Goal: Transaction & Acquisition: Download file/media

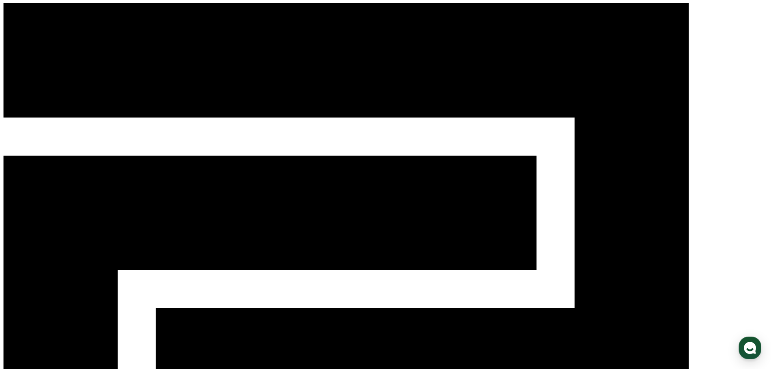
select select
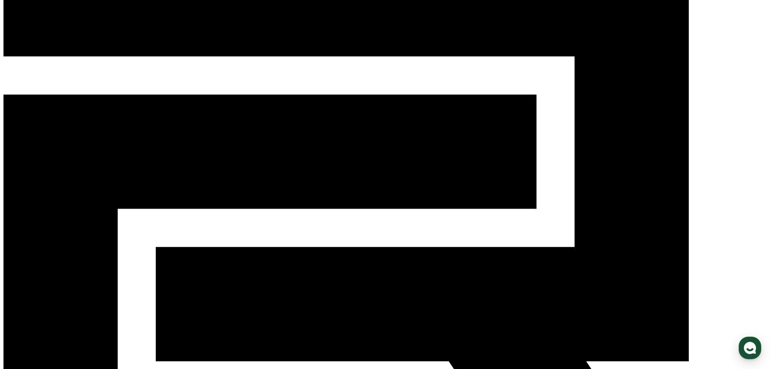
scroll to position [40, 0]
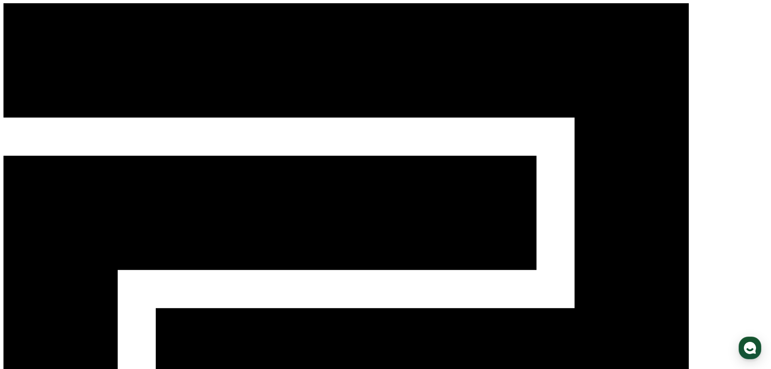
select select
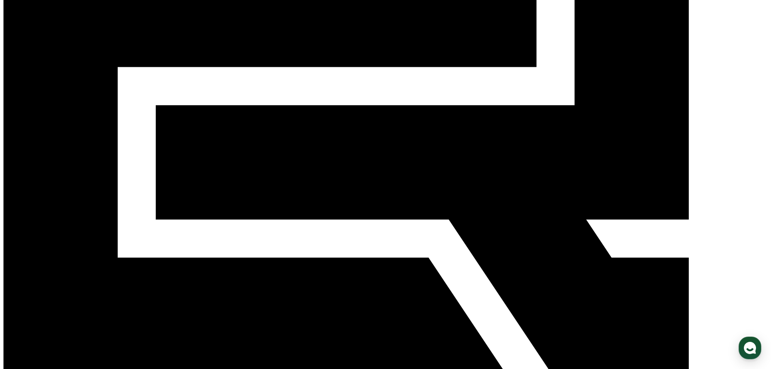
scroll to position [121, 0]
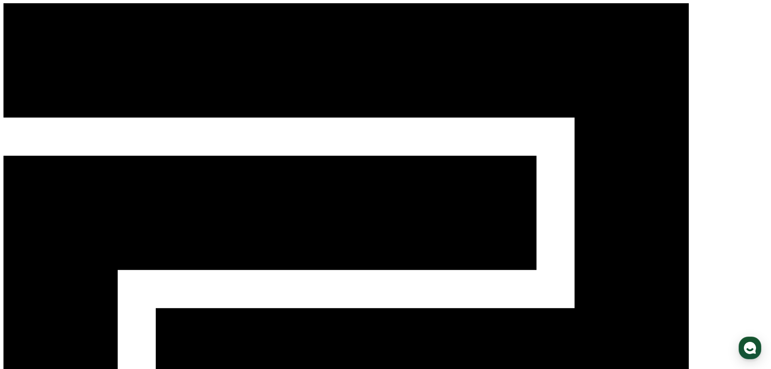
select select
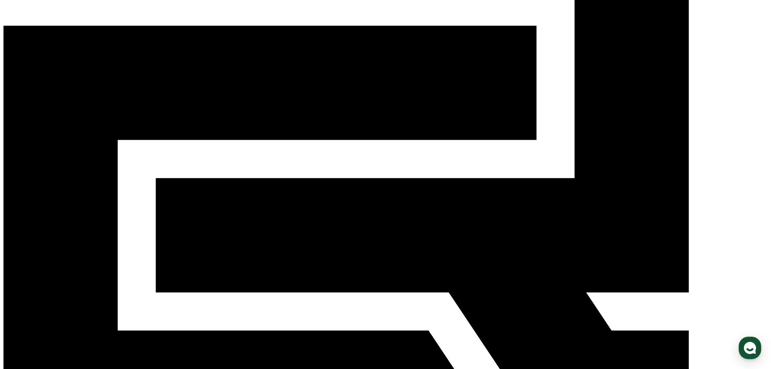
scroll to position [162, 0]
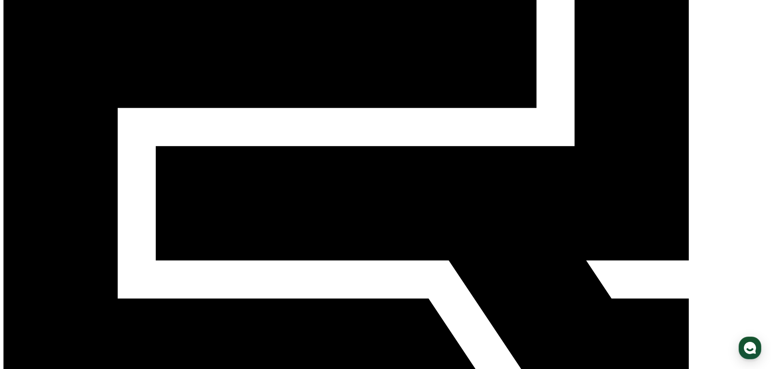
scroll to position [121, 0]
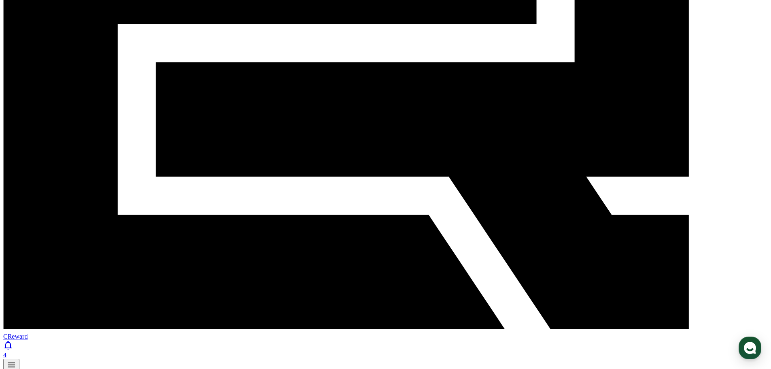
scroll to position [325, 0]
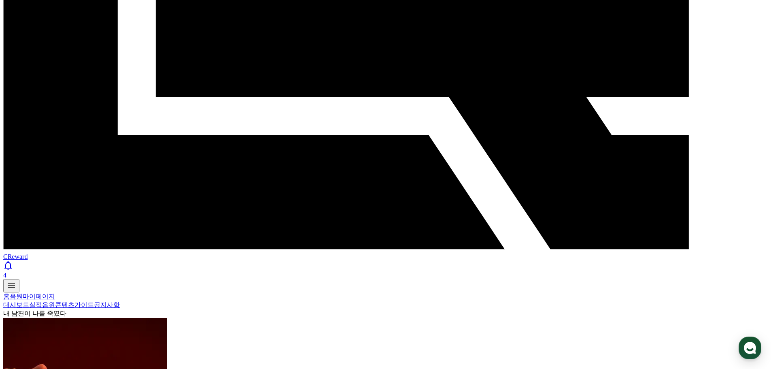
select select "**********"
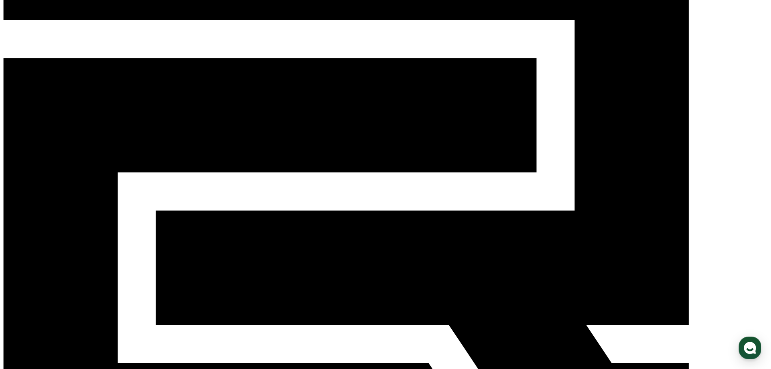
scroll to position [2, 0]
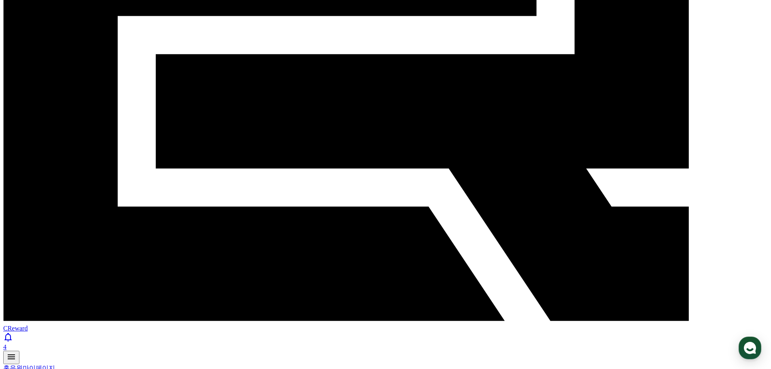
scroll to position [283, 0]
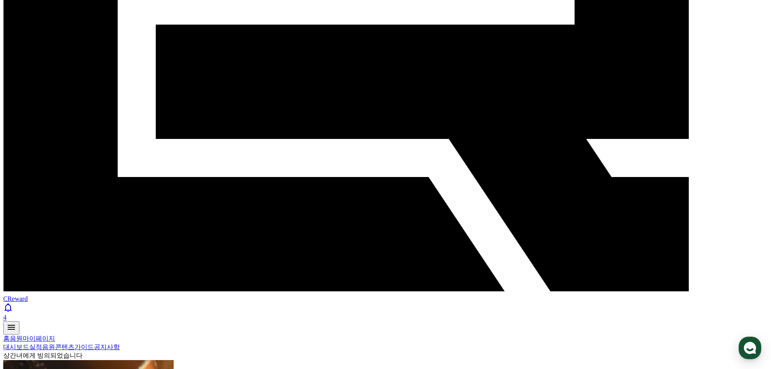
select select "**********"
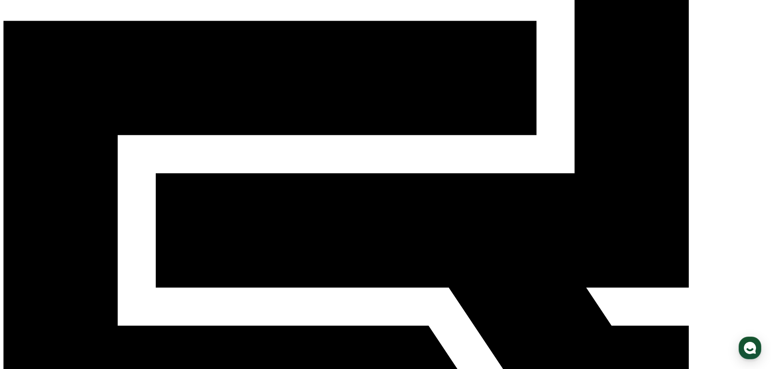
scroll to position [121, 0]
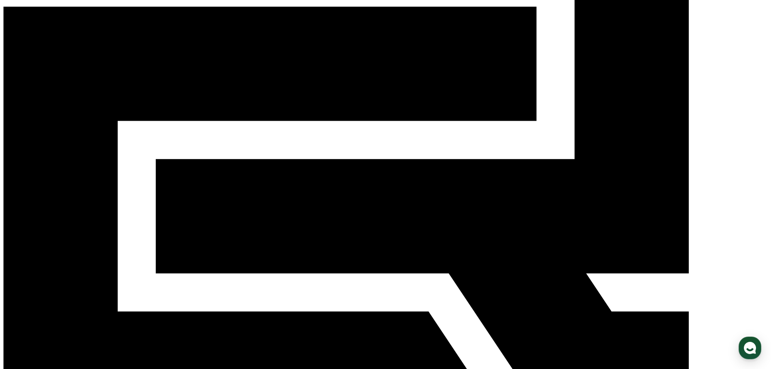
scroll to position [202, 0]
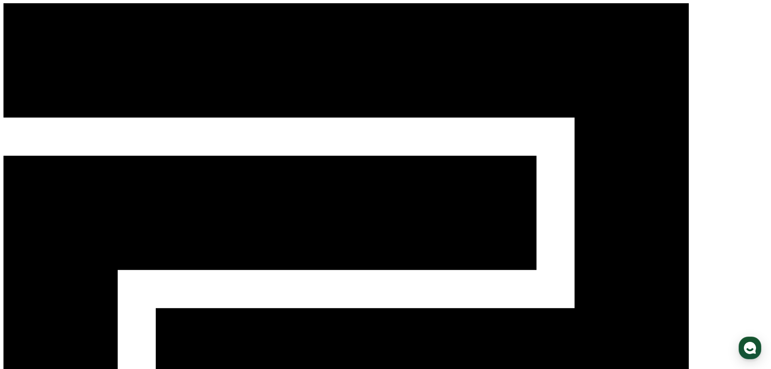
select select
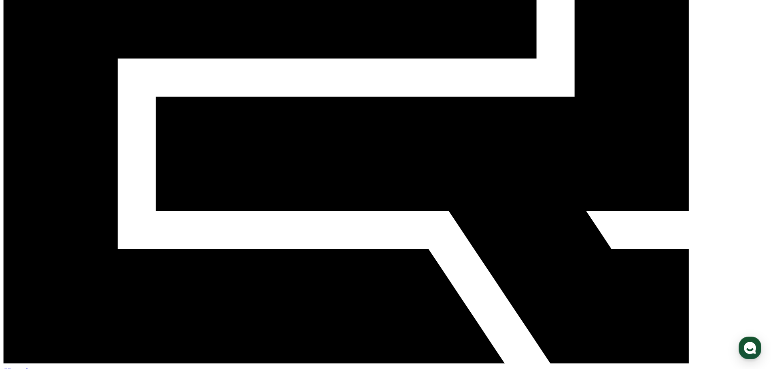
scroll to position [283, 0]
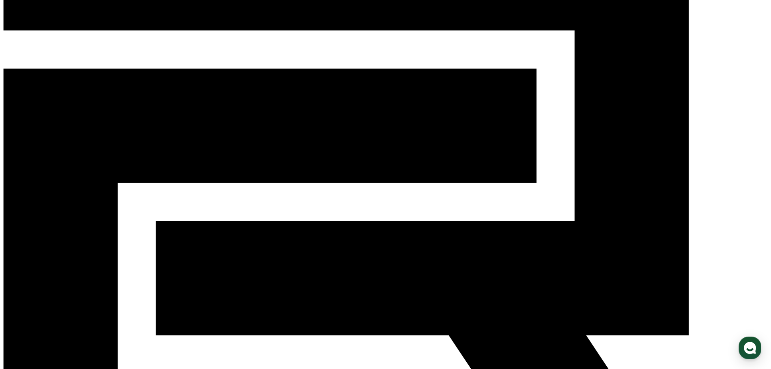
scroll to position [81, 0]
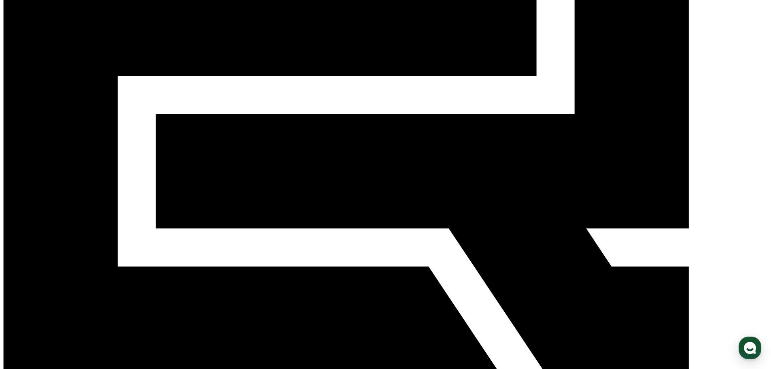
scroll to position [283, 0]
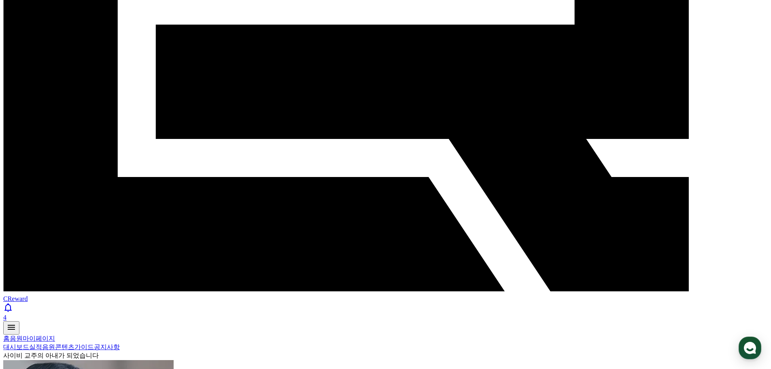
select select "**********"
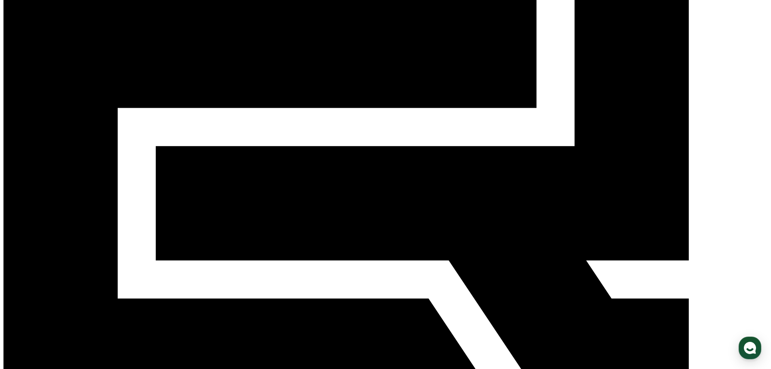
scroll to position [317, 0]
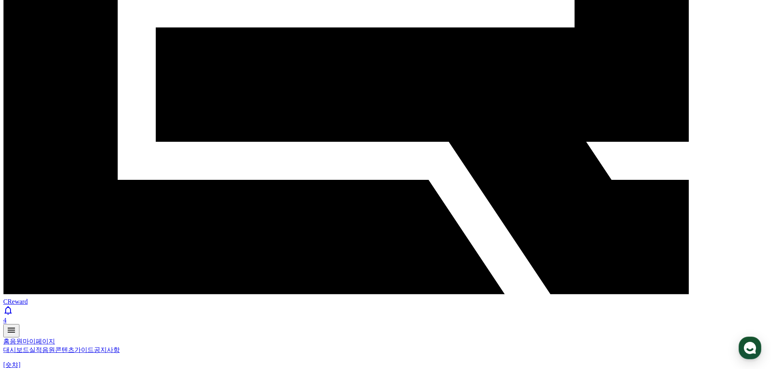
scroll to position [283, 0]
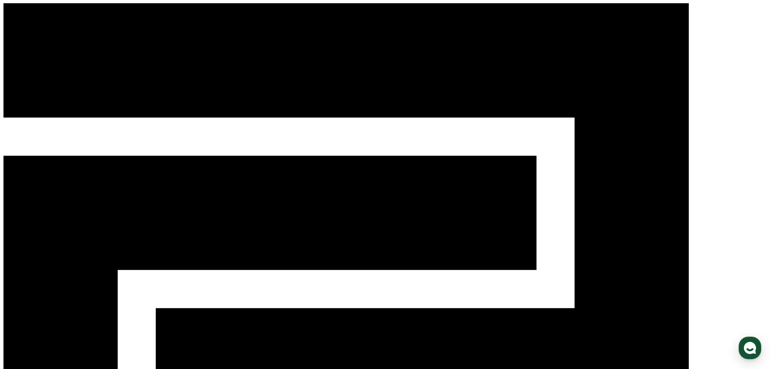
select select
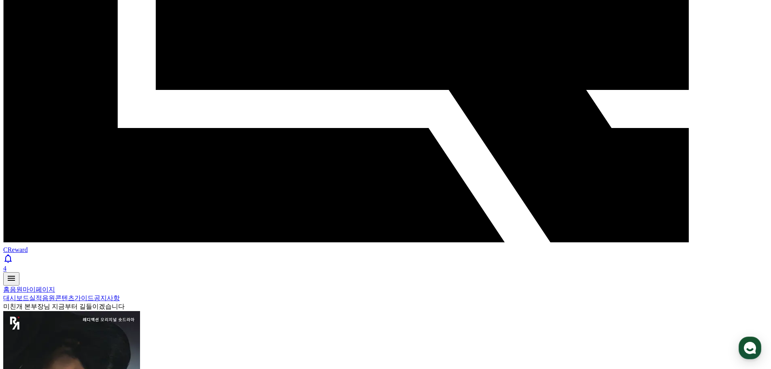
scroll to position [338, 0]
